Goal: Information Seeking & Learning: Learn about a topic

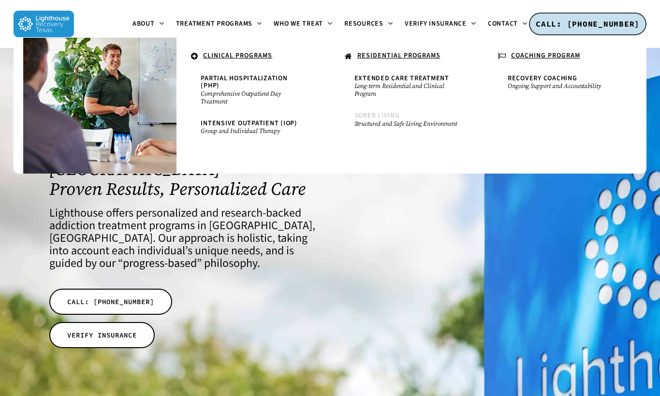
click at [362, 118] on span "Sober Living" at bounding box center [376, 116] width 45 height 10
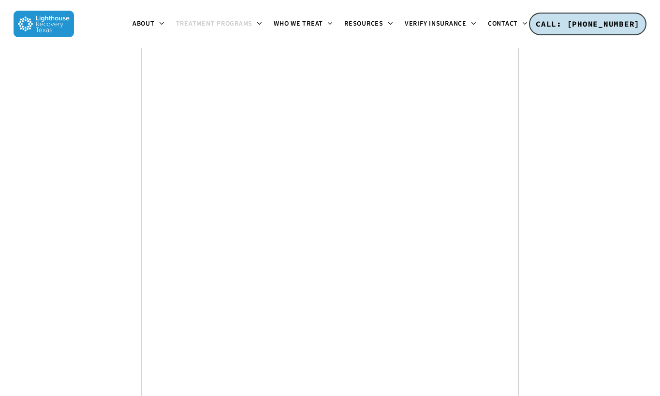
scroll to position [4803, 0]
